Goal: Navigation & Orientation: Find specific page/section

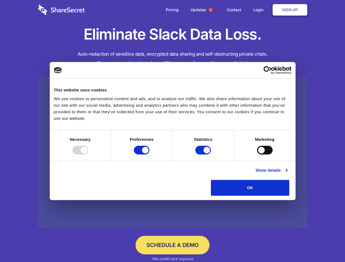
click at [88, 155] on div at bounding box center [80, 150] width 16 height 9
click at [149, 155] on input "Preferences" at bounding box center [142, 150] width 16 height 9
checkbox input "false"
click at [204, 155] on input "Statistics" at bounding box center [203, 150] width 16 height 9
checkbox input "false"
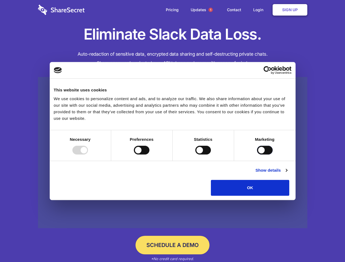
click at [257, 155] on input "Marketing" at bounding box center [265, 150] width 16 height 9
checkbox input "true"
click at [287, 174] on link "Show details" at bounding box center [271, 170] width 32 height 7
click at [0, 0] on li "Necessary 7 Necessary cookies help make a website usable by enabling basic func…" at bounding box center [0, 0] width 0 height 0
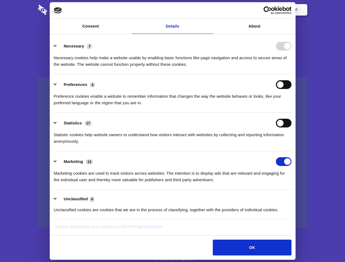
click at [210, 10] on span "1" at bounding box center [210, 10] width 4 height 4
